Goal: Register for event/course

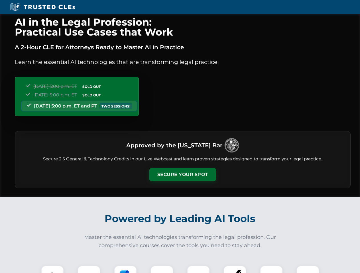
click at [182, 175] on button "Secure Your Spot" at bounding box center [182, 174] width 67 height 13
click at [52, 270] on img at bounding box center [52, 277] width 17 height 17
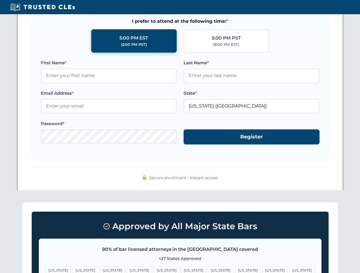
click at [208, 270] on span "[US_STATE]" at bounding box center [220, 271] width 25 height 8
click at [262, 270] on span "[US_STATE]" at bounding box center [274, 271] width 25 height 8
